Goal: Task Accomplishment & Management: Use online tool/utility

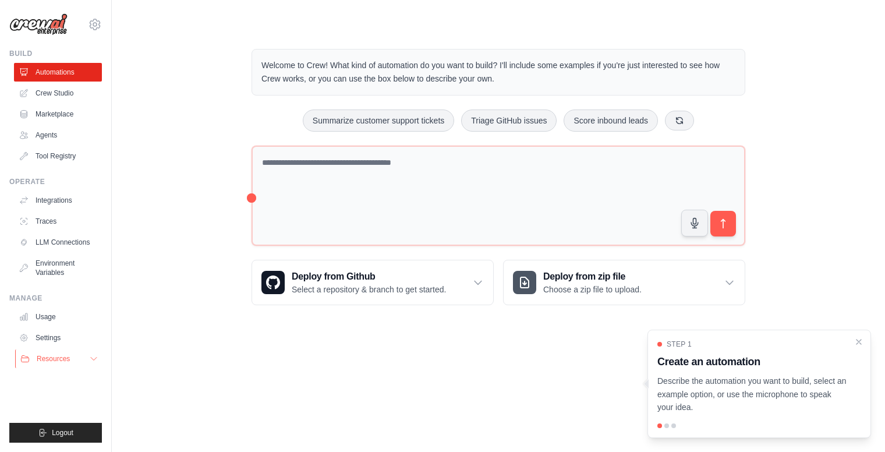
click at [83, 349] on button "Resources" at bounding box center [59, 358] width 88 height 19
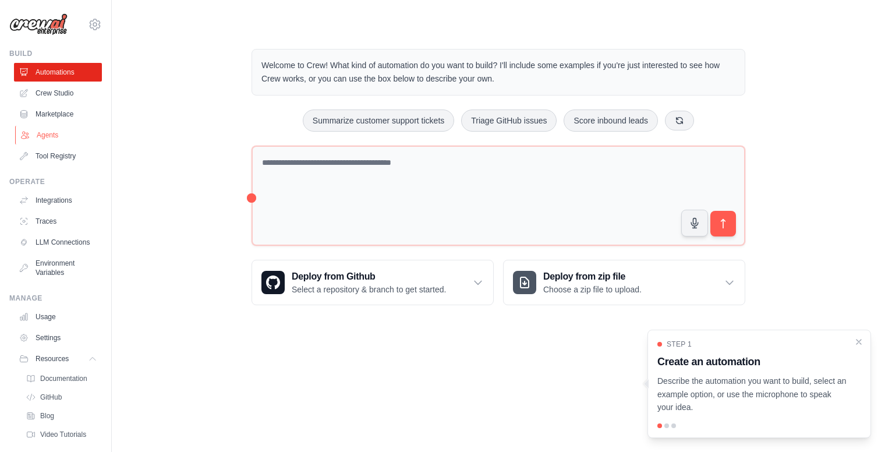
click at [44, 129] on link "Agents" at bounding box center [59, 135] width 88 height 19
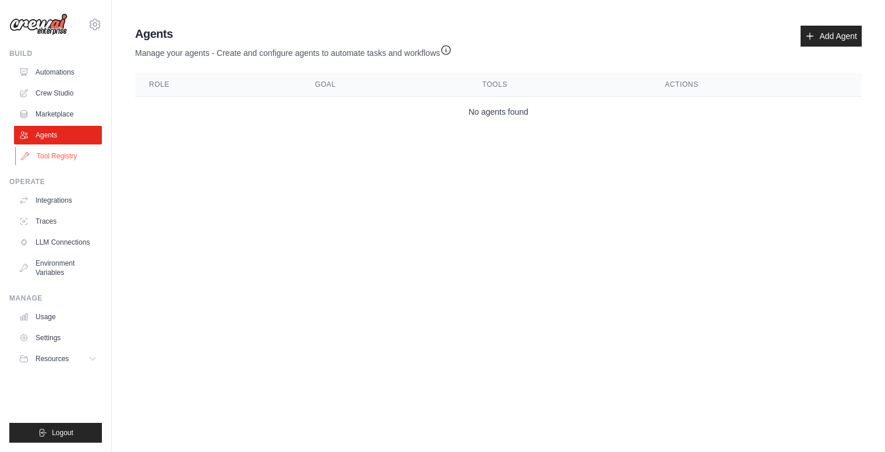
click at [59, 150] on link "Tool Registry" at bounding box center [59, 156] width 88 height 19
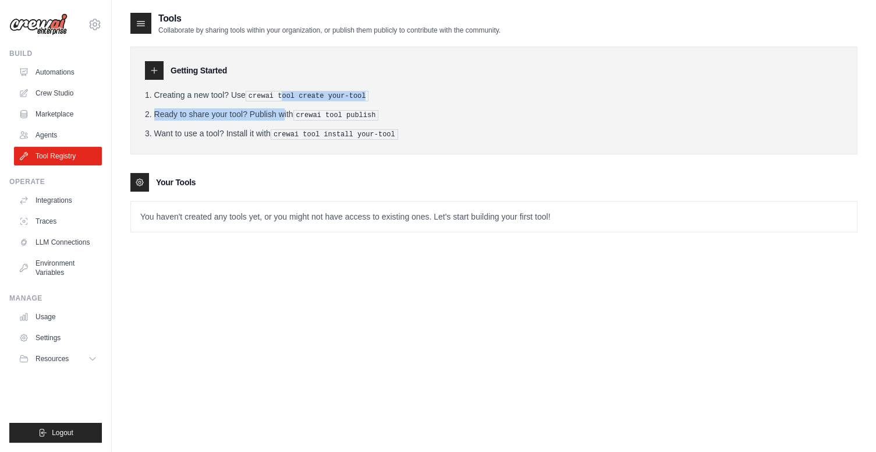
drag, startPoint x: 282, startPoint y: 90, endPoint x: 242, endPoint y: 105, distance: 42.7
click at [247, 103] on ol "Creating a new tool? Use crewai tool create your-tool Ready to share your tool?…" at bounding box center [494, 114] width 698 height 51
click at [428, 108] on li "Ready to share your tool? Publish with crewai tool publish" at bounding box center [494, 114] width 698 height 12
click at [58, 73] on link "Automations" at bounding box center [59, 72] width 88 height 19
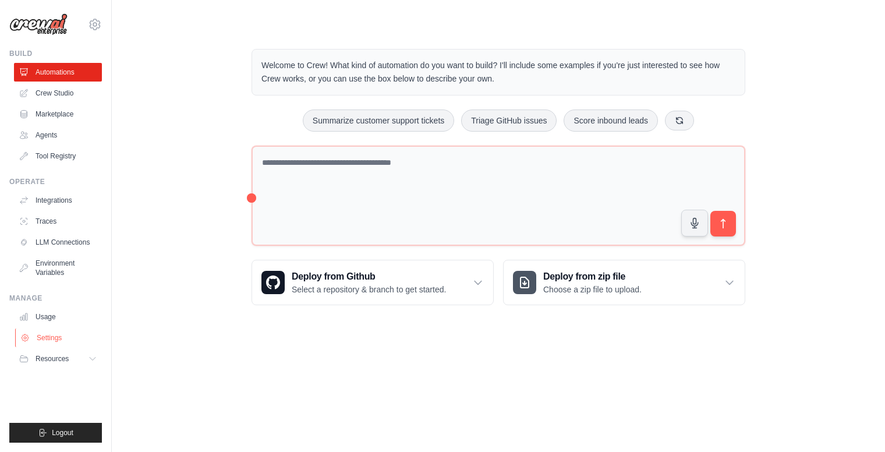
click at [86, 338] on link "Settings" at bounding box center [59, 337] width 88 height 19
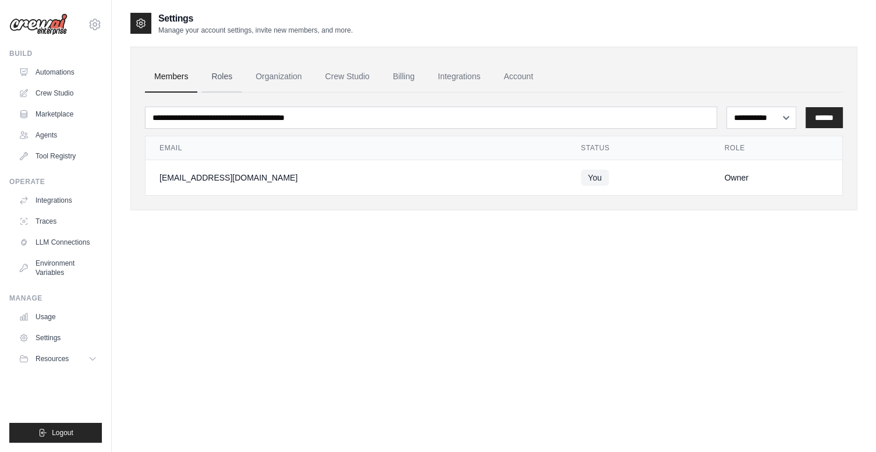
click at [214, 77] on link "Roles" at bounding box center [222, 76] width 40 height 31
click at [263, 75] on link "Organization" at bounding box center [278, 76] width 65 height 31
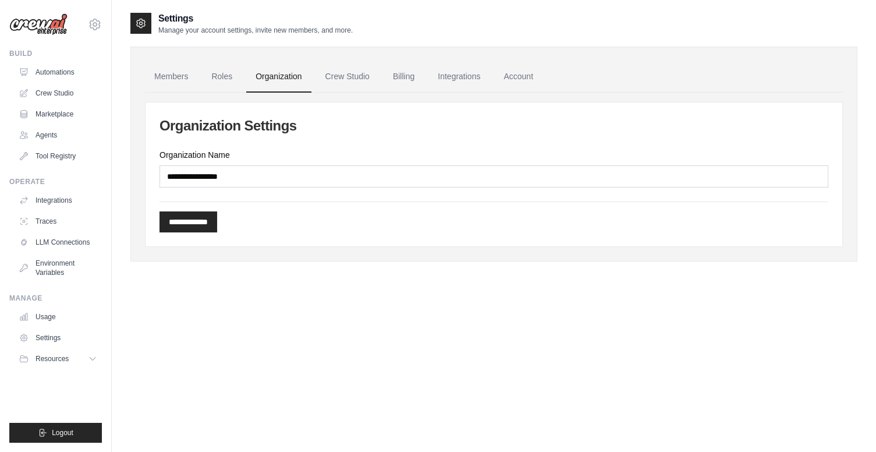
click at [172, 77] on link "Members" at bounding box center [171, 76] width 52 height 31
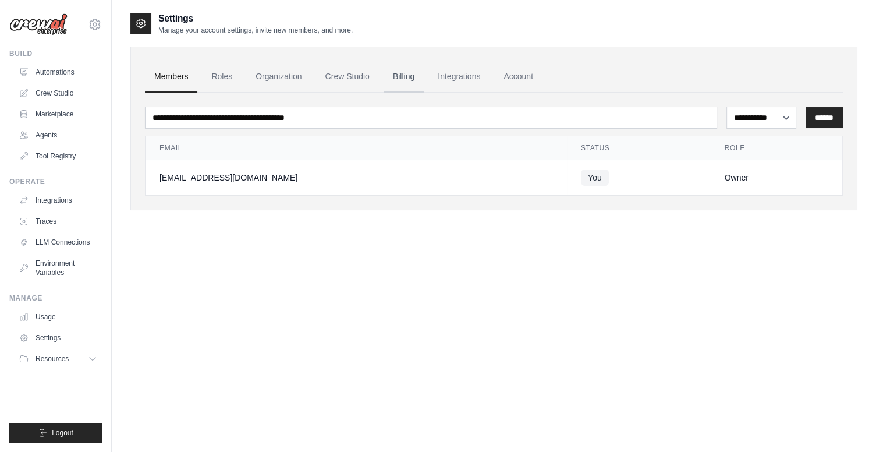
click at [394, 69] on link "Billing" at bounding box center [404, 76] width 40 height 31
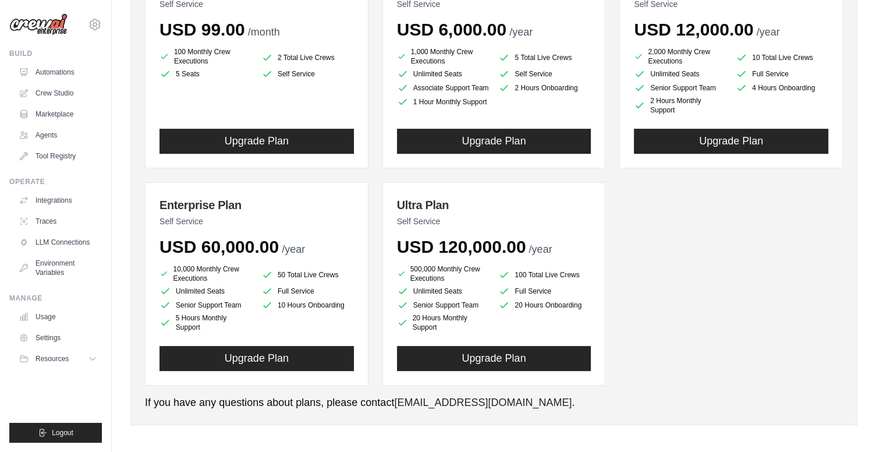
scroll to position [198, 0]
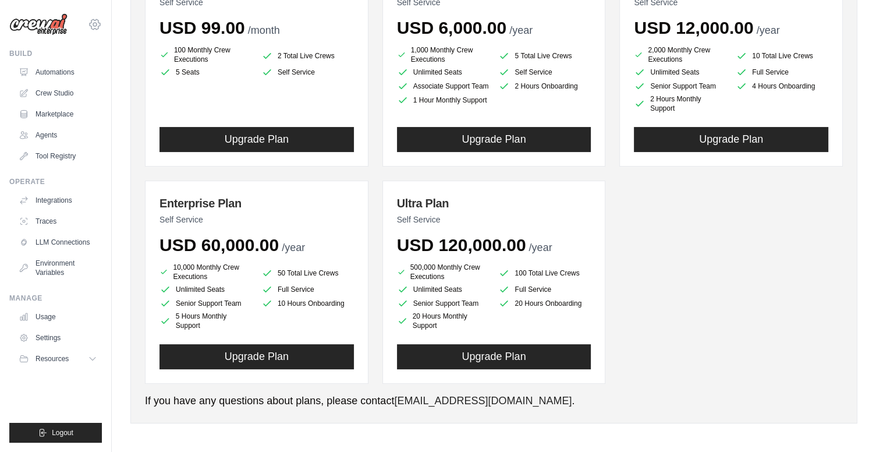
click at [93, 20] on icon at bounding box center [95, 24] width 14 height 14
click at [84, 46] on div "[EMAIL_ADDRESS][DOMAIN_NAME]" at bounding box center [95, 50] width 84 height 12
drag, startPoint x: 112, startPoint y: 56, endPoint x: 102, endPoint y: 63, distance: 12.1
click at [111, 58] on div "[EMAIL_ADDRESS][DOMAIN_NAME]" at bounding box center [95, 50] width 102 height 26
click at [83, 72] on link "Settings" at bounding box center [95, 78] width 102 height 21
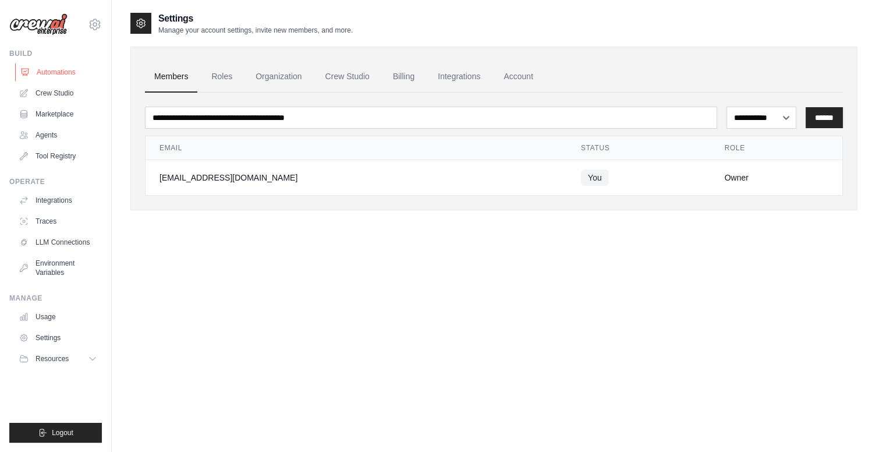
click at [68, 75] on link "Automations" at bounding box center [59, 72] width 88 height 19
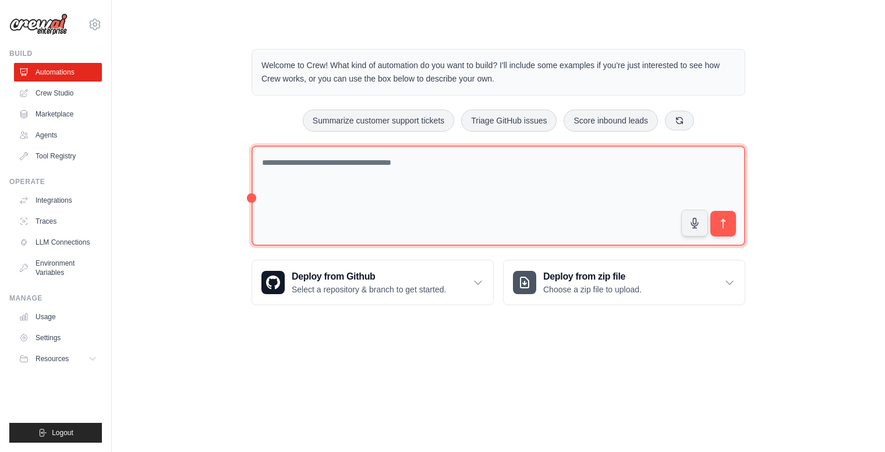
click at [356, 172] on textarea at bounding box center [498, 196] width 494 height 101
drag, startPoint x: 251, startPoint y: 192, endPoint x: 253, endPoint y: 198, distance: 6.1
click at [253, 198] on div "Welcome to Crew! What kind of automation do you want to build? I'll include som…" at bounding box center [498, 176] width 522 height 293
drag, startPoint x: 253, startPoint y: 198, endPoint x: 267, endPoint y: 200, distance: 14.1
click at [254, 198] on textarea at bounding box center [498, 196] width 494 height 101
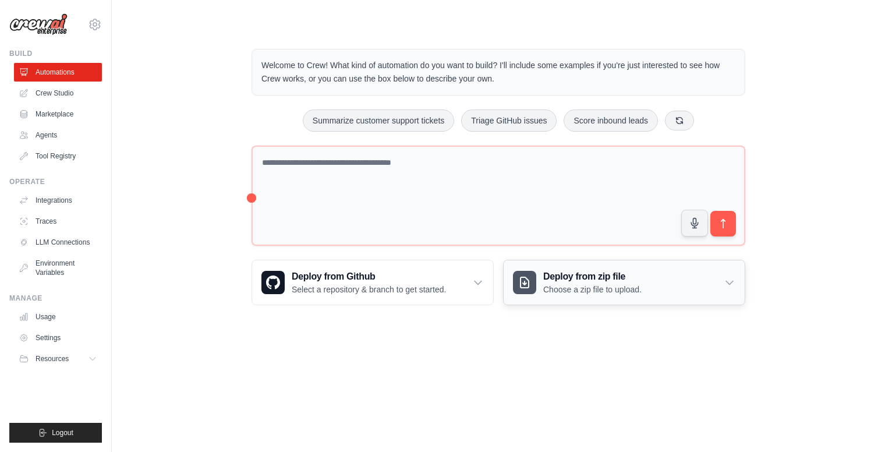
click at [638, 271] on h3 "Deploy from zip file" at bounding box center [592, 277] width 98 height 14
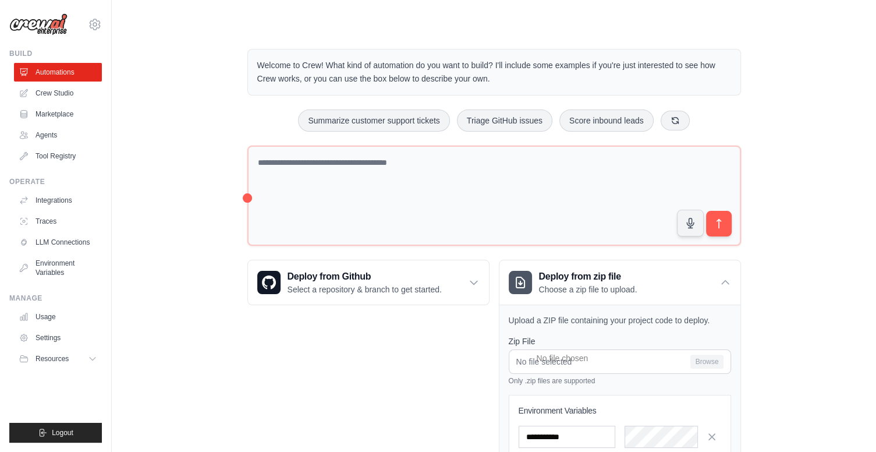
drag, startPoint x: 829, startPoint y: 266, endPoint x: 811, endPoint y: 265, distance: 17.5
click at [829, 265] on div "Welcome to Crew! What kind of automation do you want to build? I'll include som…" at bounding box center [493, 291] width 727 height 522
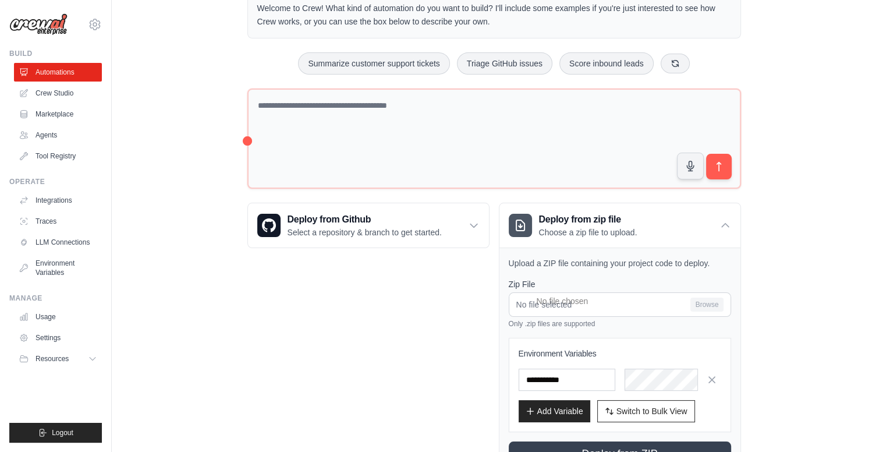
scroll to position [58, 0]
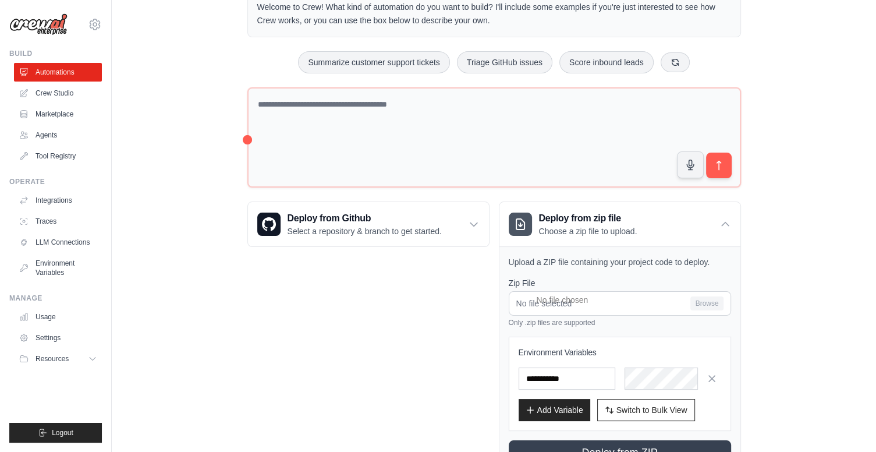
click at [799, 282] on div "Welcome to Crew! What kind of automation do you want to build? I'll include som…" at bounding box center [493, 233] width 727 height 522
